Goal: Check status: Check status

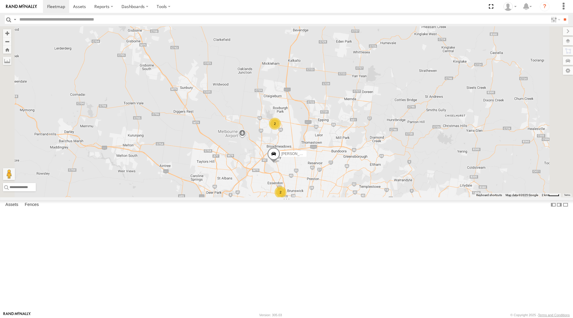
click at [271, 216] on span at bounding box center [264, 208] width 13 height 16
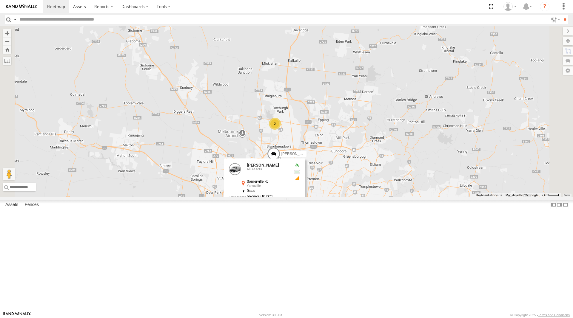
click at [260, 210] on label at bounding box center [254, 207] width 12 height 4
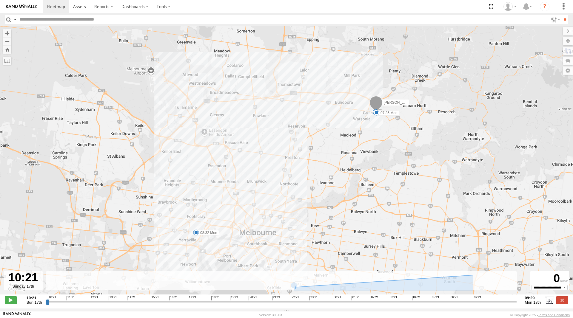
drag, startPoint x: 45, startPoint y: 305, endPoint x: 53, endPoint y: 305, distance: 7.5
click at [53, 305] on div "10:21 Sun 17th Created with Highcharts 6.0.7 Highcharts.com 10:21 11:21 12:21 1…" at bounding box center [286, 300] width 563 height 9
drag, startPoint x: 47, startPoint y: 305, endPoint x: 500, endPoint y: 304, distance: 453.2
type input "**********"
click at [500, 304] on input "range" at bounding box center [281, 302] width 471 height 6
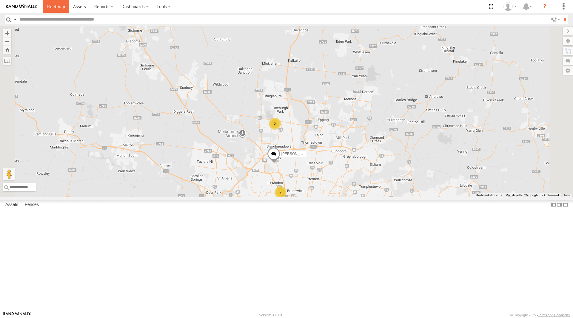
click at [61, 4] on span at bounding box center [56, 7] width 18 height 6
click at [54, 6] on span at bounding box center [56, 7] width 18 height 6
drag, startPoint x: 58, startPoint y: 6, endPoint x: 148, endPoint y: 6, distance: 90.6
click at [58, 6] on span at bounding box center [56, 7] width 18 height 6
